Goal: Task Accomplishment & Management: Manage account settings

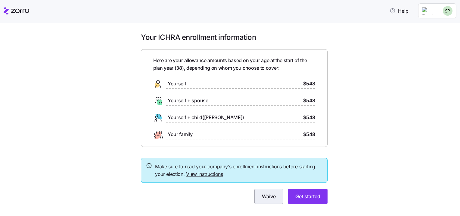
drag, startPoint x: 260, startPoint y: 192, endPoint x: 261, endPoint y: 189, distance: 3.5
click at [261, 189] on button "Waive" at bounding box center [268, 196] width 29 height 15
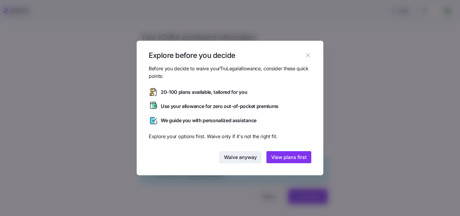
click at [247, 157] on span "Waive anyway" at bounding box center [240, 156] width 33 height 7
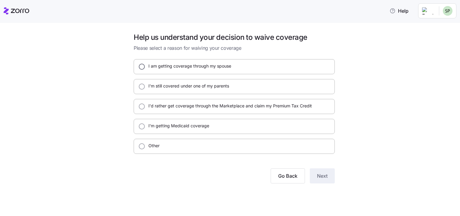
click at [144, 66] on input "I am getting coverage through my spouse" at bounding box center [142, 67] width 6 height 6
radio input "true"
click at [323, 175] on span "Next" at bounding box center [322, 175] width 11 height 7
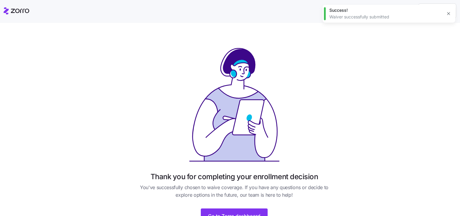
scroll to position [29, 0]
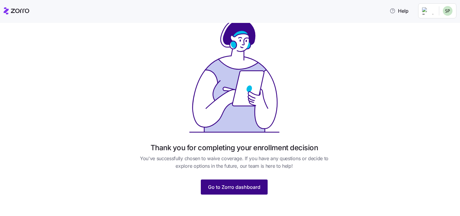
click at [240, 185] on span "Go to Zorro dashboard" at bounding box center [234, 186] width 52 height 7
